Goal: Information Seeking & Learning: Learn about a topic

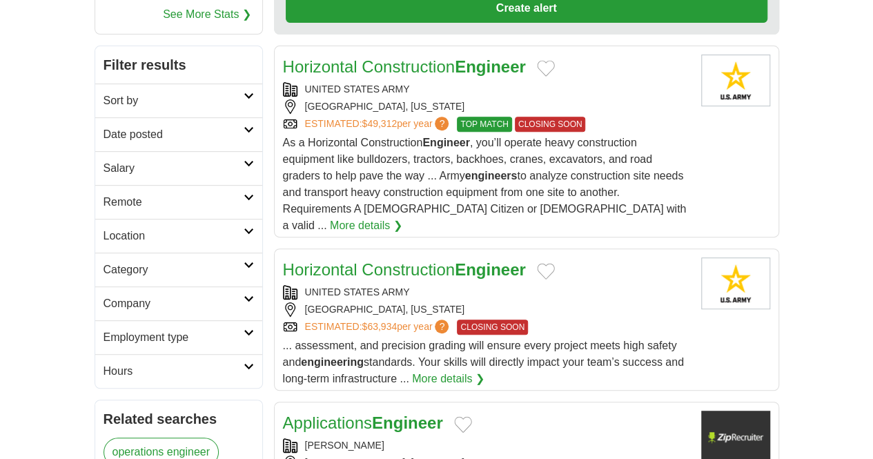
scroll to position [215, 0]
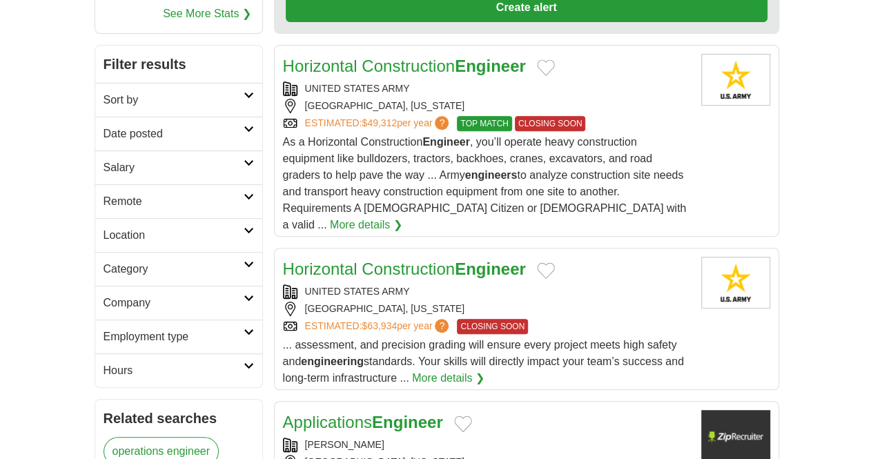
click at [156, 261] on h2 "Category" at bounding box center [174, 269] width 140 height 17
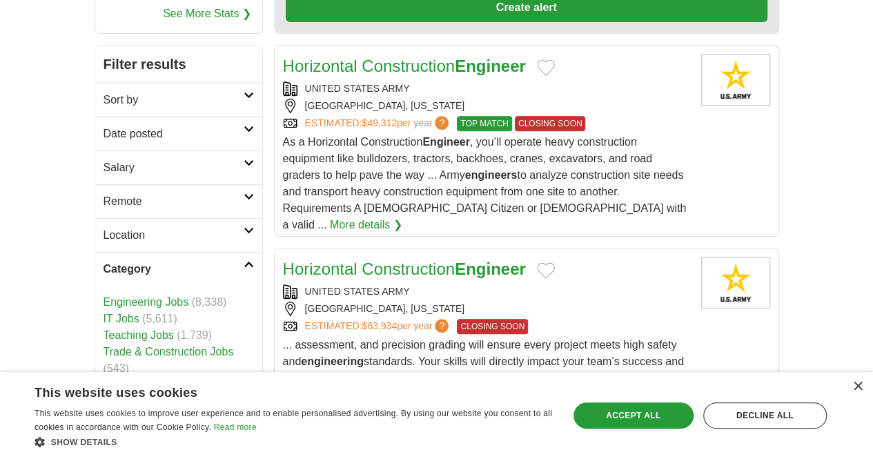
click at [156, 261] on h2 "Category" at bounding box center [174, 269] width 140 height 17
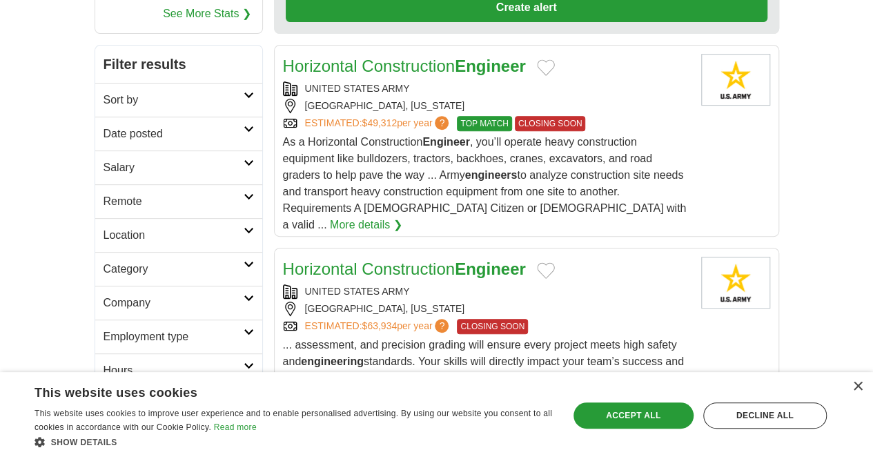
click at [104, 193] on h2 "Remote" at bounding box center [174, 201] width 140 height 17
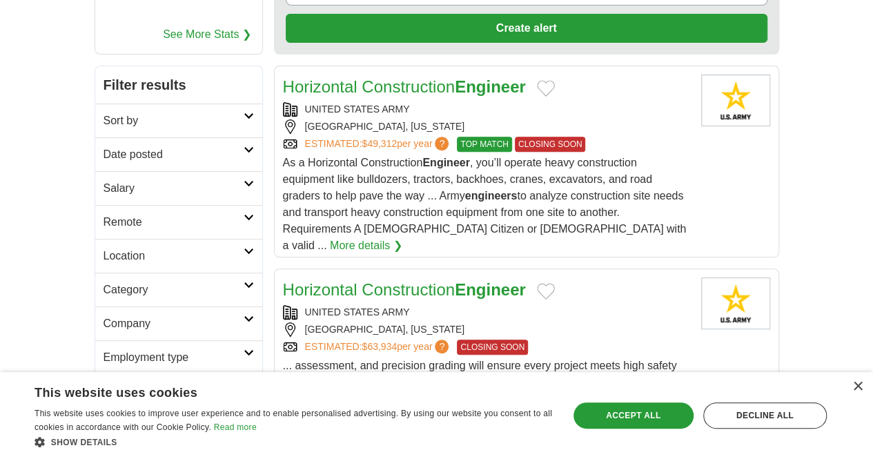
scroll to position [194, 0]
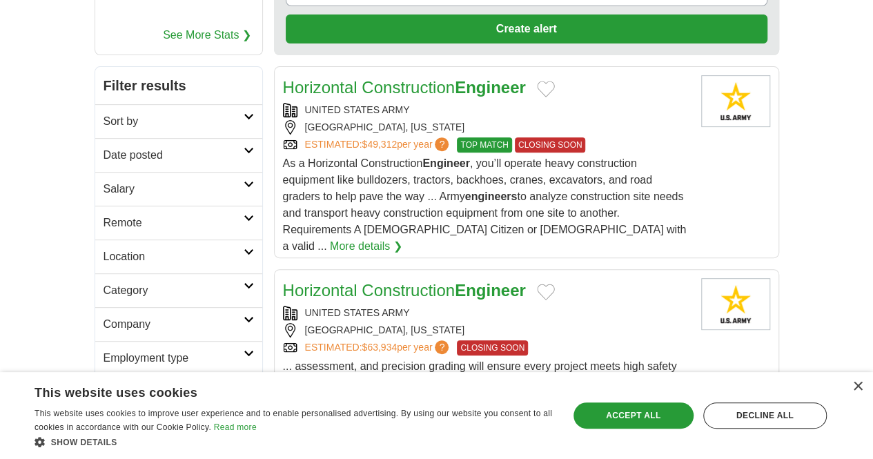
click at [104, 350] on h2 "Employment type" at bounding box center [174, 358] width 140 height 17
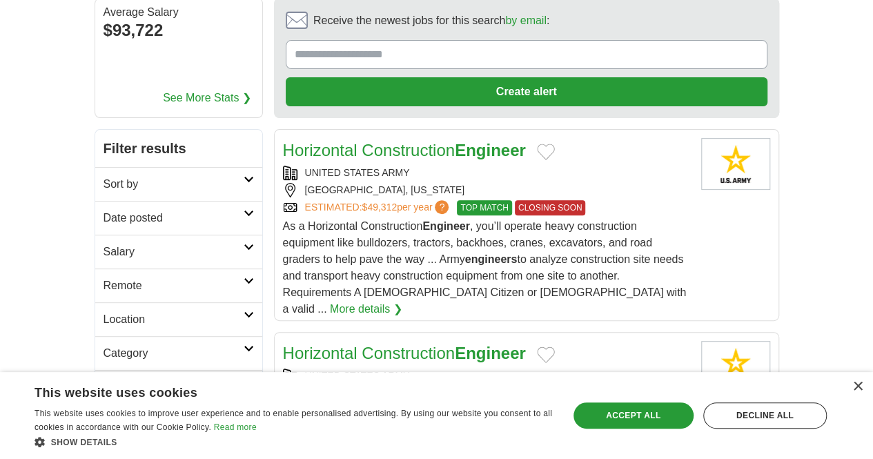
scroll to position [130, 0]
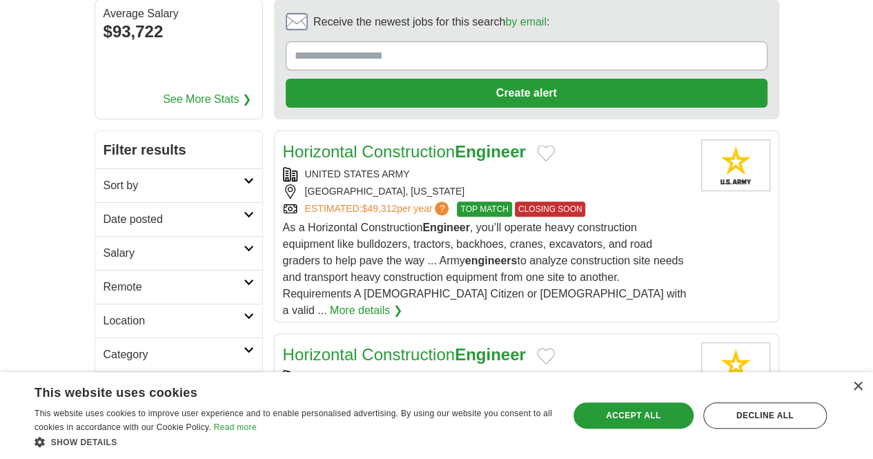
click at [104, 279] on h2 "Remote" at bounding box center [174, 287] width 140 height 17
click at [104, 380] on h2 "Category" at bounding box center [174, 388] width 140 height 17
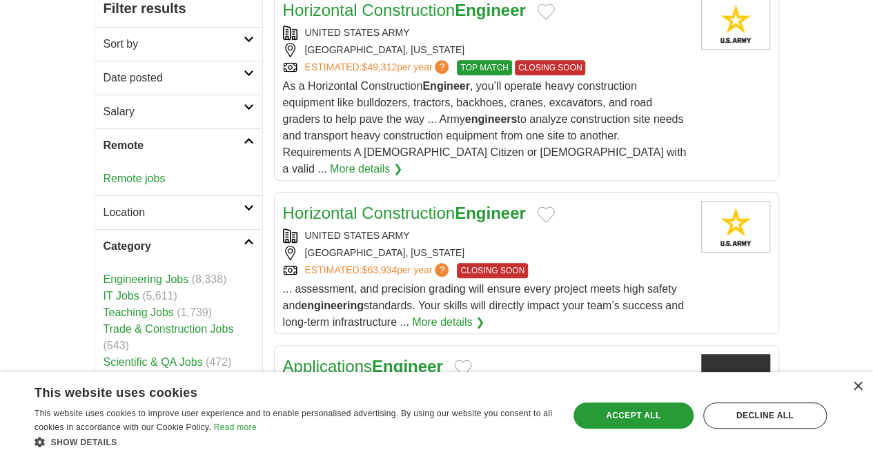
scroll to position [300, 0]
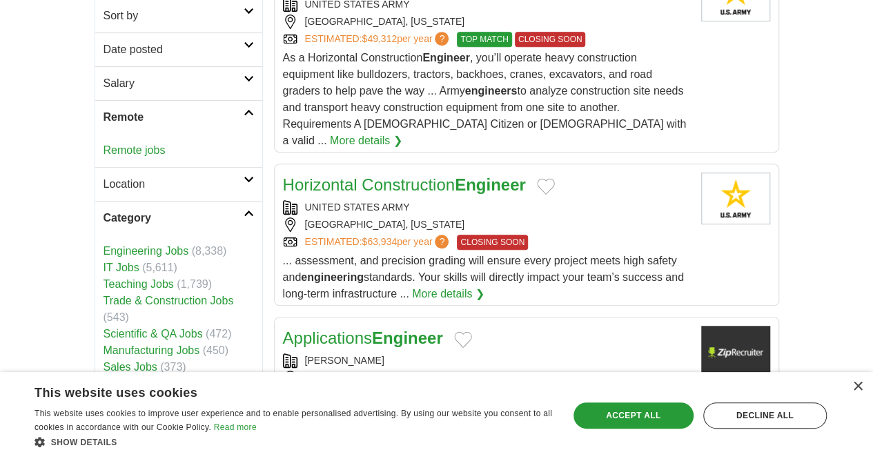
click at [104, 144] on link "Remote jobs" at bounding box center [135, 150] width 62 height 12
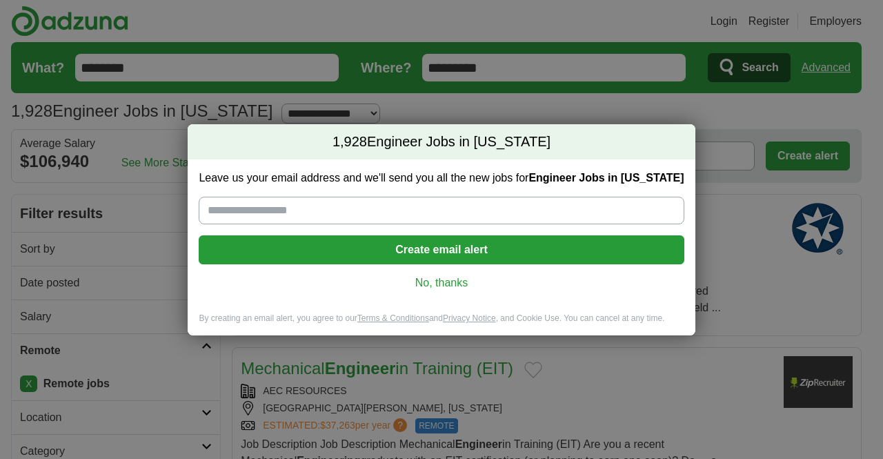
click at [450, 284] on link "No, thanks" at bounding box center [441, 282] width 463 height 15
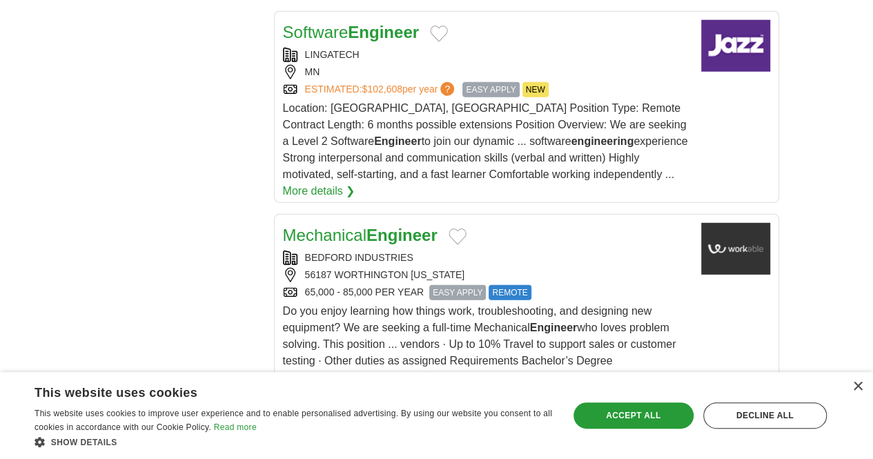
scroll to position [1892, 0]
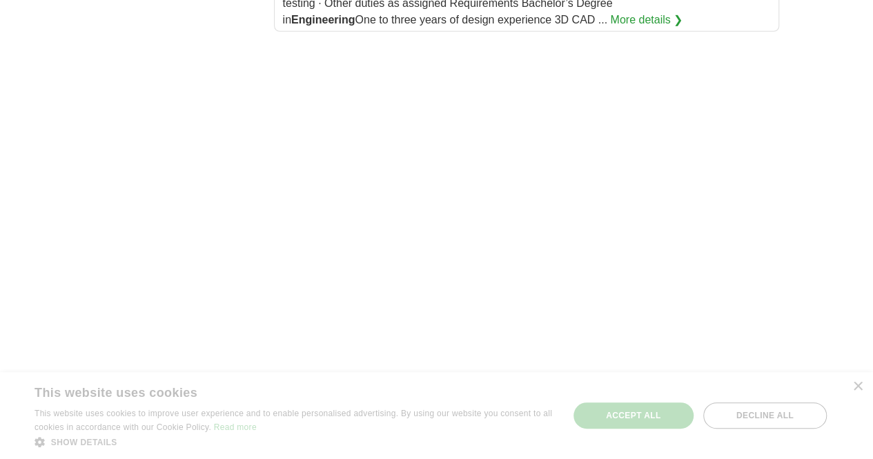
scroll to position [2246, 0]
